Goal: Transaction & Acquisition: Purchase product/service

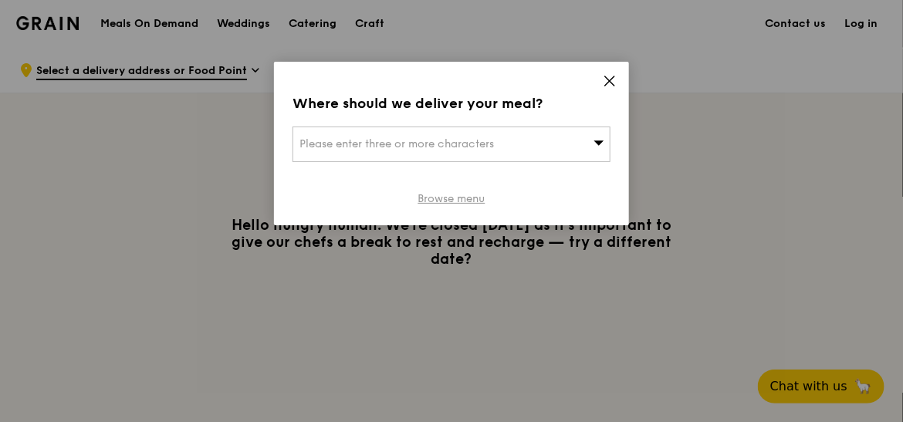
click at [441, 196] on link "Browse menu" at bounding box center [451, 198] width 67 height 15
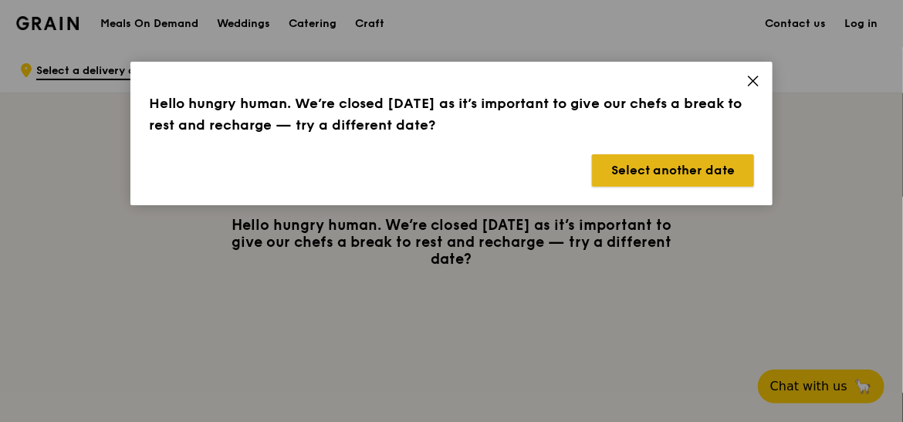
click at [688, 174] on button "Select another date" at bounding box center [673, 170] width 162 height 32
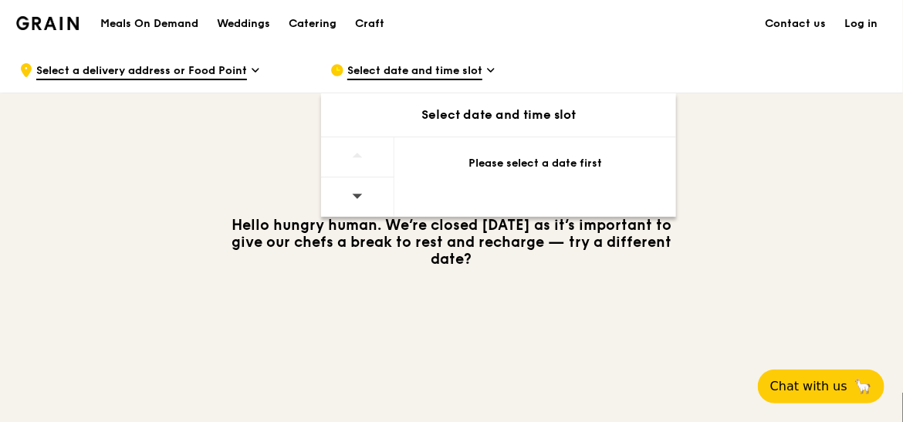
click at [374, 189] on div at bounding box center [357, 196] width 73 height 39
click at [454, 67] on span "Select date and time slot" at bounding box center [414, 71] width 135 height 17
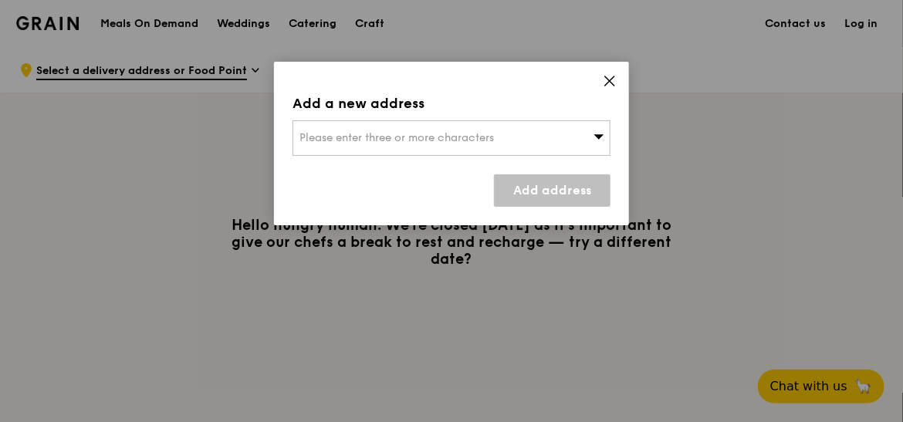
click at [611, 79] on icon at bounding box center [609, 80] width 9 height 9
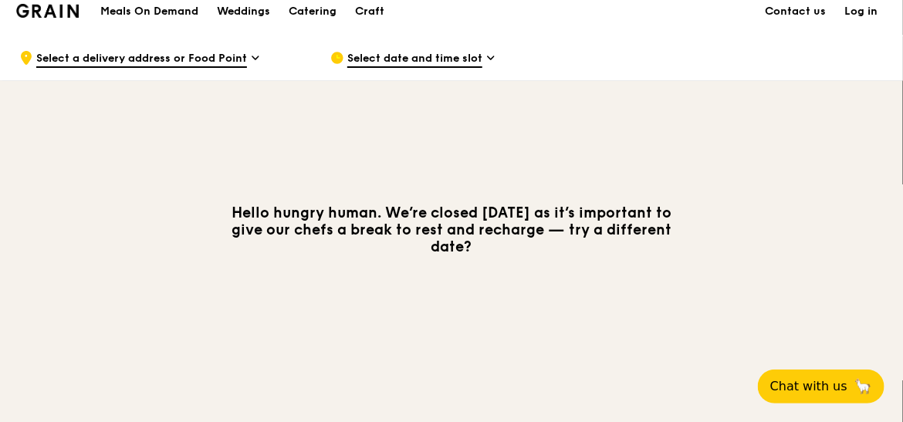
scroll to position [13, 0]
click at [431, 61] on span "Select date and time slot" at bounding box center [414, 58] width 135 height 17
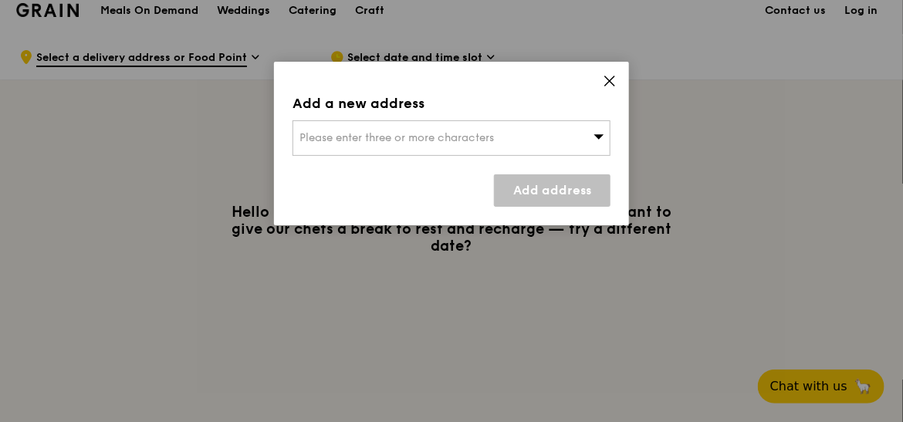
click at [577, 144] on div "Please enter three or more characters" at bounding box center [451, 137] width 318 height 35
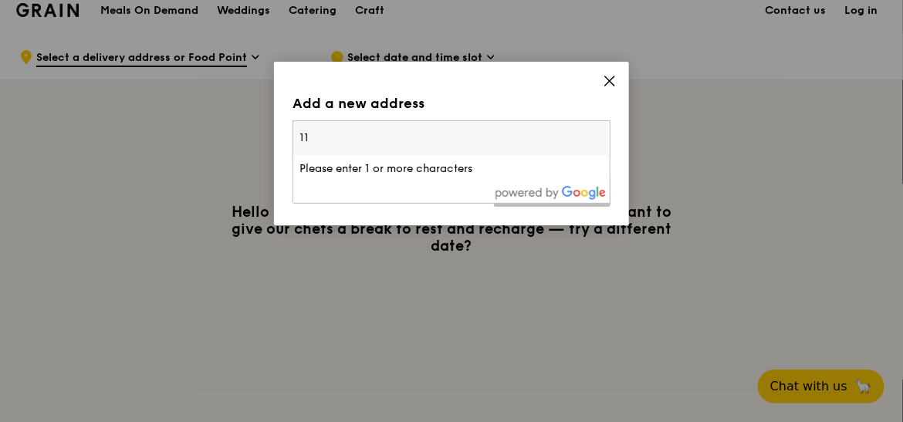
type input "1"
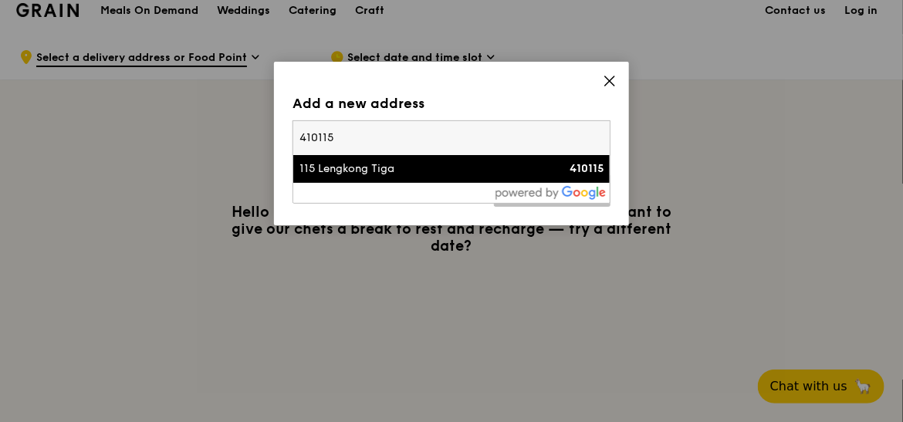
type input "410115"
click at [492, 167] on div "115 Lengkong Tiga" at bounding box center [413, 168] width 228 height 15
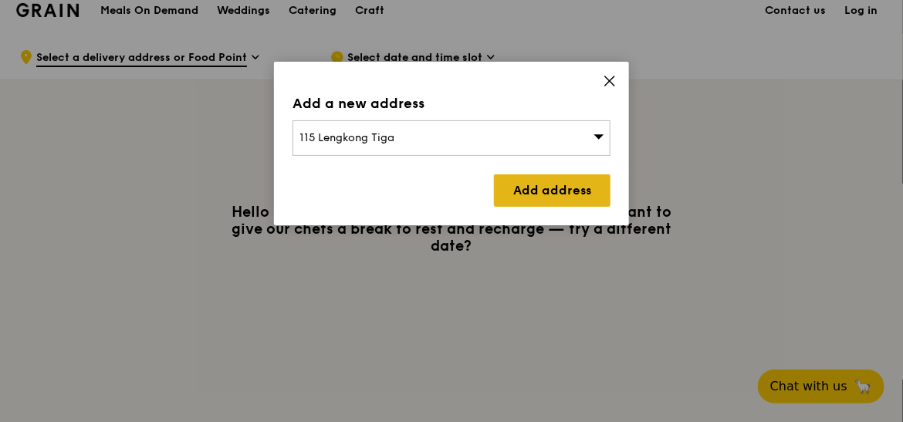
click at [539, 187] on link "Add address" at bounding box center [552, 190] width 117 height 32
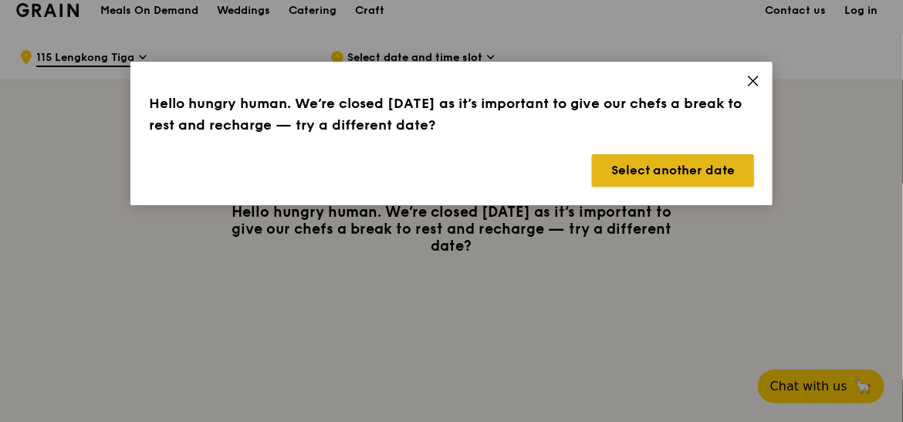
click at [695, 161] on button "Select another date" at bounding box center [673, 170] width 162 height 32
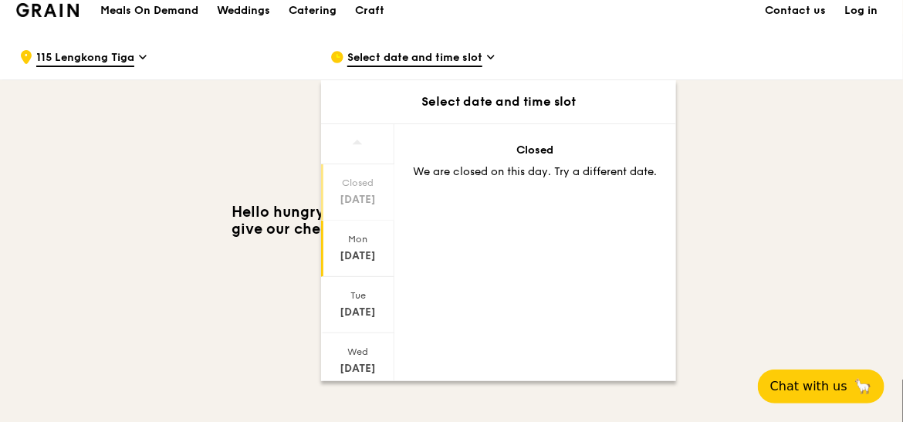
click at [346, 248] on div "[DATE]" at bounding box center [357, 255] width 69 height 15
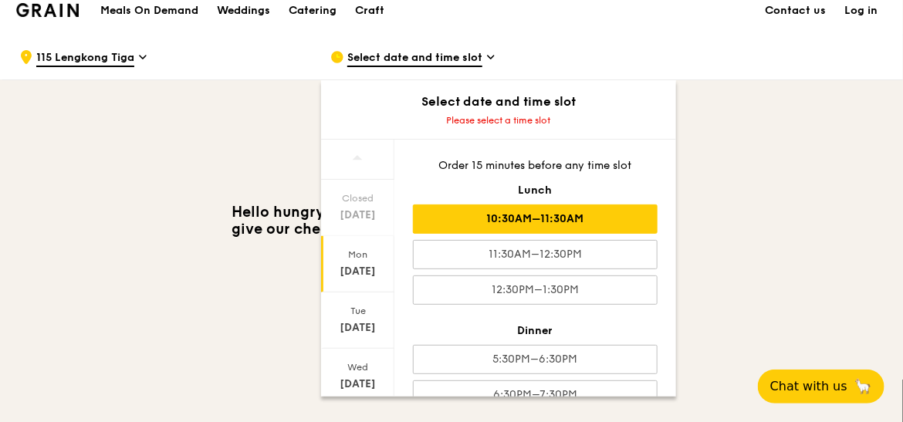
click at [512, 221] on div "10:30AM–11:30AM" at bounding box center [535, 218] width 245 height 29
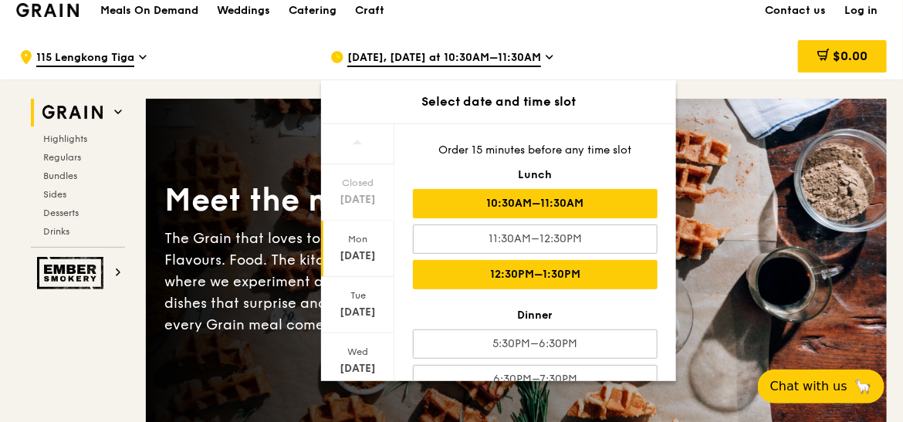
scroll to position [29, 0]
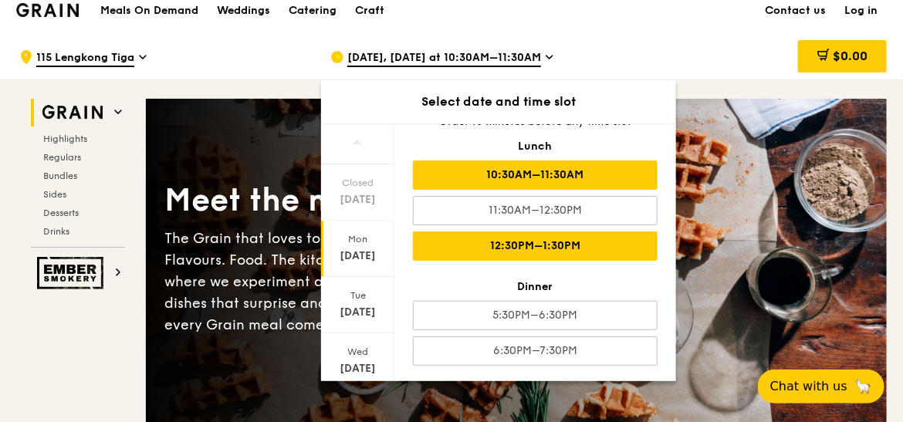
click at [568, 248] on div "12:30PM–1:30PM" at bounding box center [535, 245] width 245 height 29
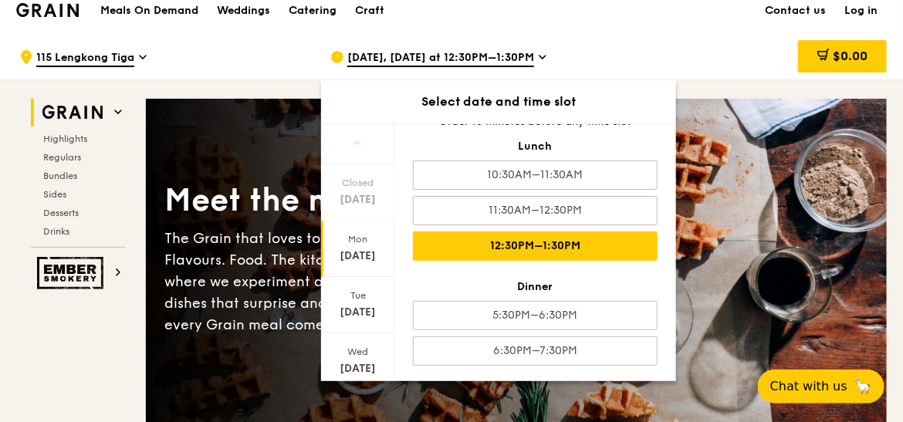
click at [546, 56] on icon at bounding box center [542, 57] width 6 height 3
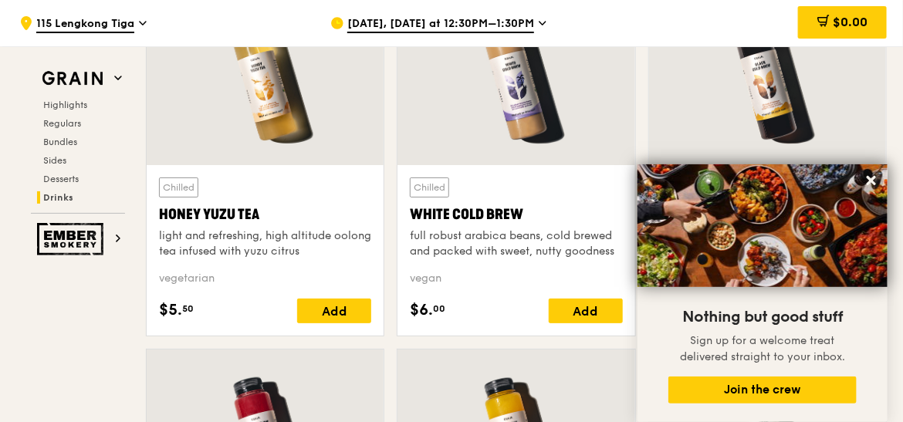
scroll to position [5873, 0]
